Goal: Task Accomplishment & Management: Use online tool/utility

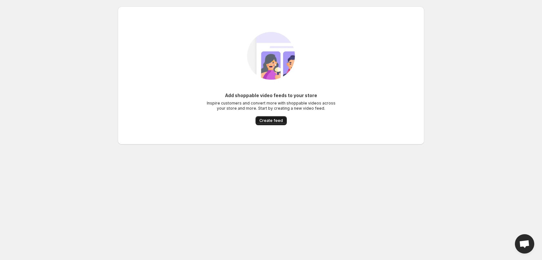
click at [278, 121] on span "Create feed" at bounding box center [272, 120] width 24 height 5
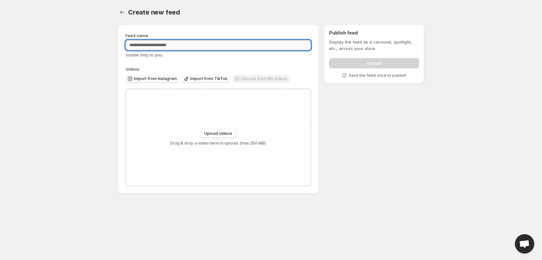
click at [181, 45] on input "Feed name" at bounding box center [219, 45] width 186 height 10
type input "**********"
click at [218, 132] on span "Upload videos" at bounding box center [218, 133] width 28 height 5
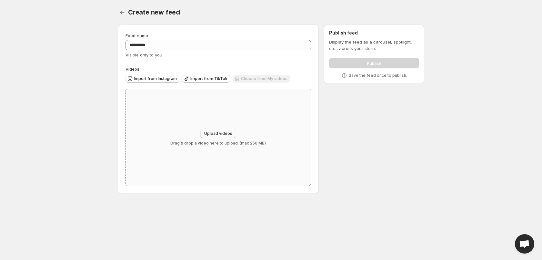
type input "**********"
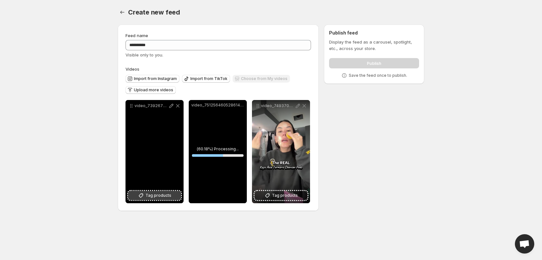
click at [155, 193] on span "Tag products" at bounding box center [159, 195] width 26 height 6
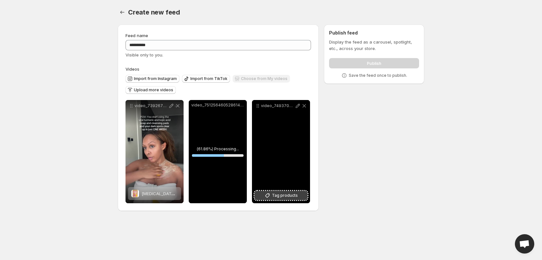
click at [282, 196] on span "Tag products" at bounding box center [285, 195] width 26 height 6
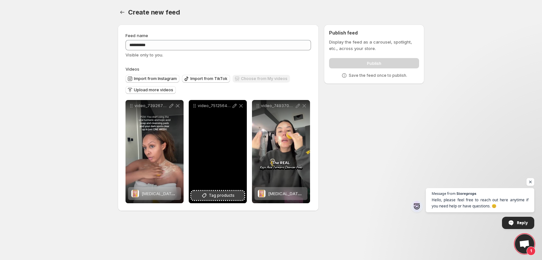
click at [221, 198] on span "Tag products" at bounding box center [222, 195] width 26 height 6
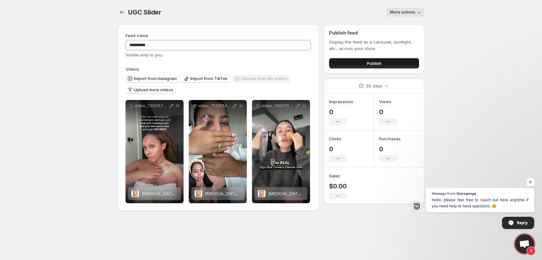
click at [368, 63] on span "Publish" at bounding box center [374, 63] width 15 height 6
click at [370, 56] on div "Publish" at bounding box center [374, 62] width 90 height 13
click at [373, 60] on button "Publish" at bounding box center [374, 63] width 90 height 10
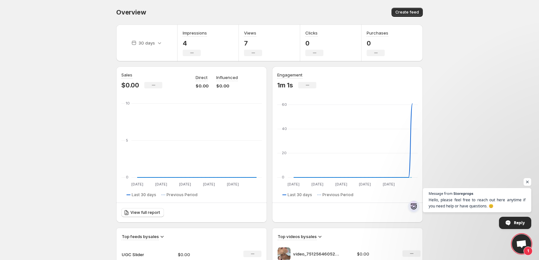
drag, startPoint x: 0, startPoint y: 148, endPoint x: 22, endPoint y: 128, distance: 29.9
click at [87, 118] on body "Home Feeds Videos Subscription Settings Overview. This page is ready Overview C…" at bounding box center [269, 130] width 539 height 260
click at [401, 13] on span "Create feed" at bounding box center [407, 12] width 24 height 5
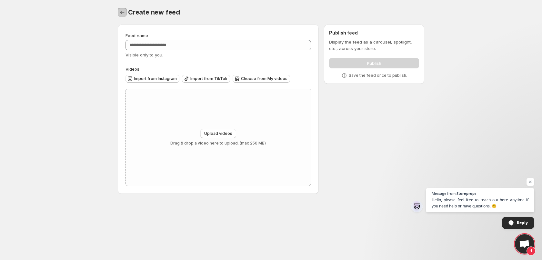
click at [121, 14] on icon "Settings" at bounding box center [122, 12] width 6 height 6
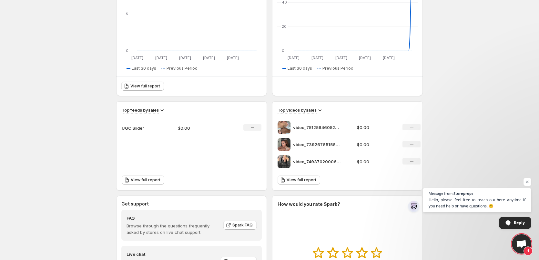
scroll to position [129, 0]
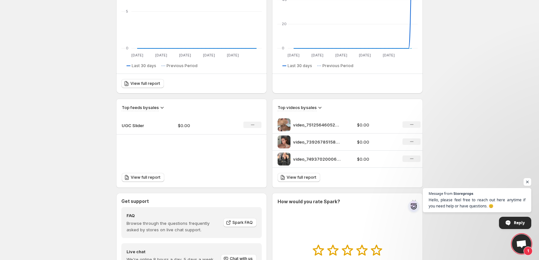
click at [132, 127] on p "UGC Slider" at bounding box center [138, 125] width 32 height 6
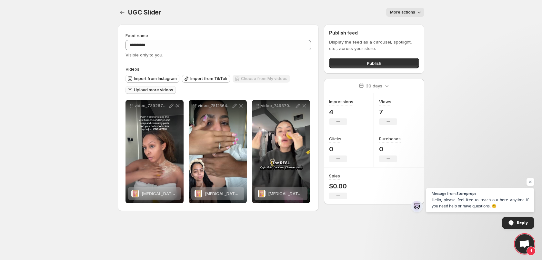
click at [154, 87] on button "Upload more videos" at bounding box center [151, 90] width 50 height 8
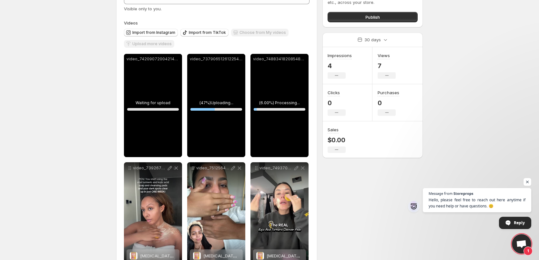
scroll to position [35, 0]
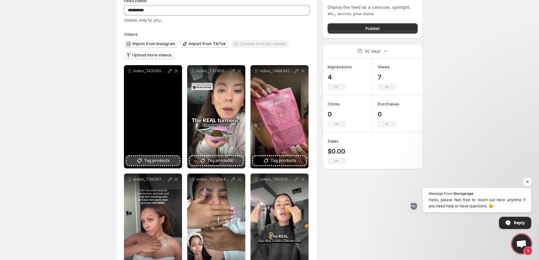
click at [153, 162] on span "Tag products" at bounding box center [157, 161] width 26 height 6
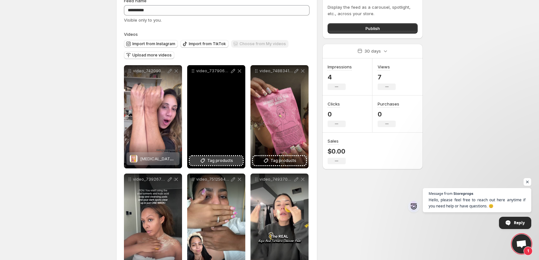
click at [208, 160] on span "Tag products" at bounding box center [220, 161] width 26 height 6
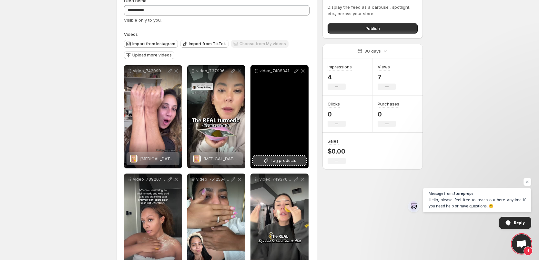
click at [277, 161] on span "Tag products" at bounding box center [284, 161] width 26 height 6
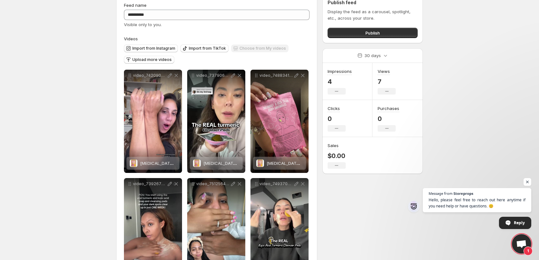
scroll to position [0, 0]
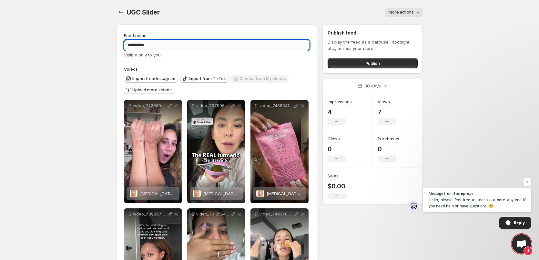
click at [175, 44] on input "**********" at bounding box center [217, 45] width 186 height 10
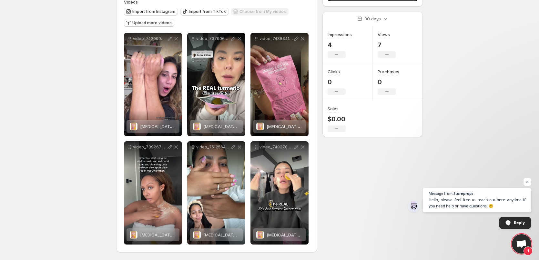
click at [355, 214] on div "**********" at bounding box center [267, 106] width 312 height 308
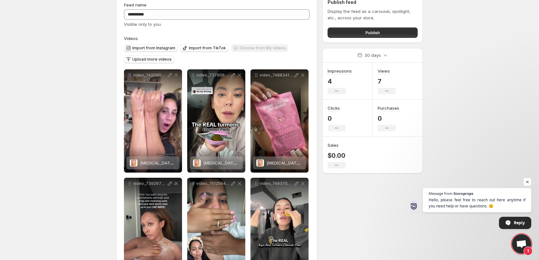
scroll to position [3, 0]
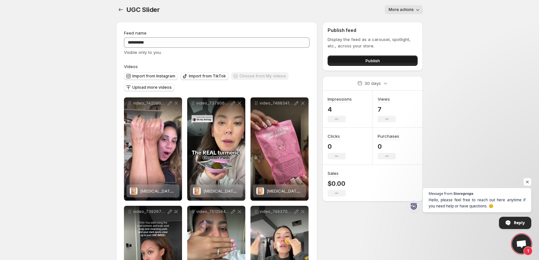
click at [354, 61] on button "Publish" at bounding box center [373, 61] width 90 height 10
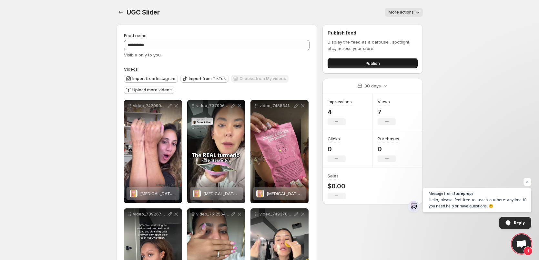
click at [378, 61] on span "Publish" at bounding box center [372, 63] width 15 height 6
